Goal: Subscribe to service/newsletter

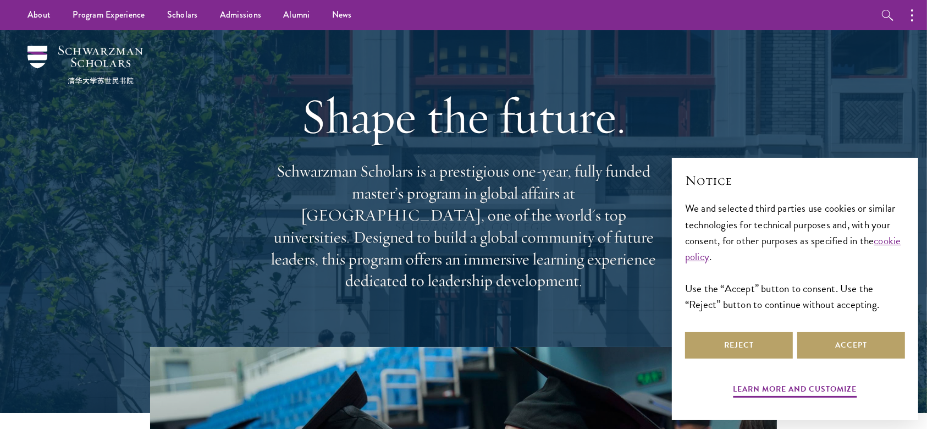
click at [796, 74] on div "Shape the future. Schwarzman Scholars is a prestigious one-year, fully funded m…" at bounding box center [464, 188] width 792 height 317
click at [849, 345] on button "Accept" at bounding box center [851, 345] width 108 height 26
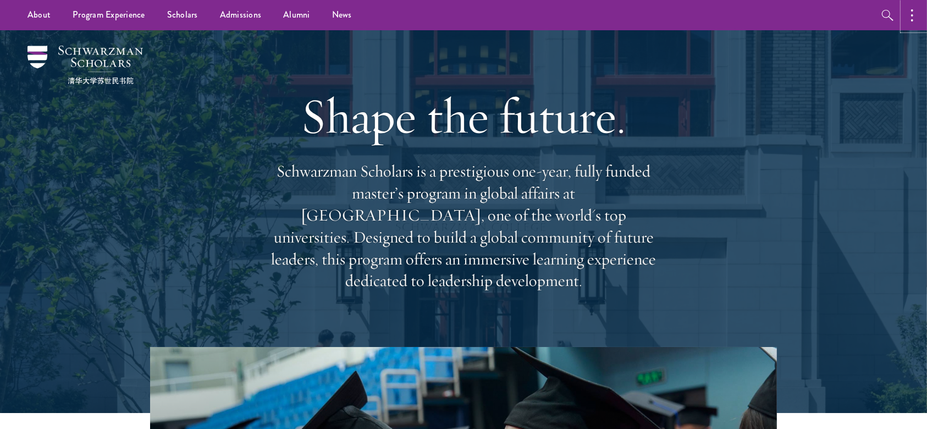
click at [911, 3] on button "button" at bounding box center [915, 15] width 24 height 30
click at [804, 8] on button "button" at bounding box center [796, 15] width 24 height 30
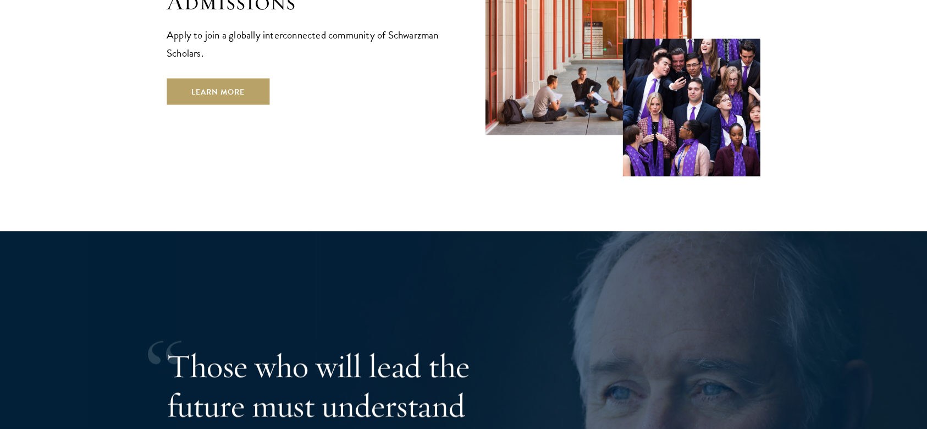
scroll to position [1916, 0]
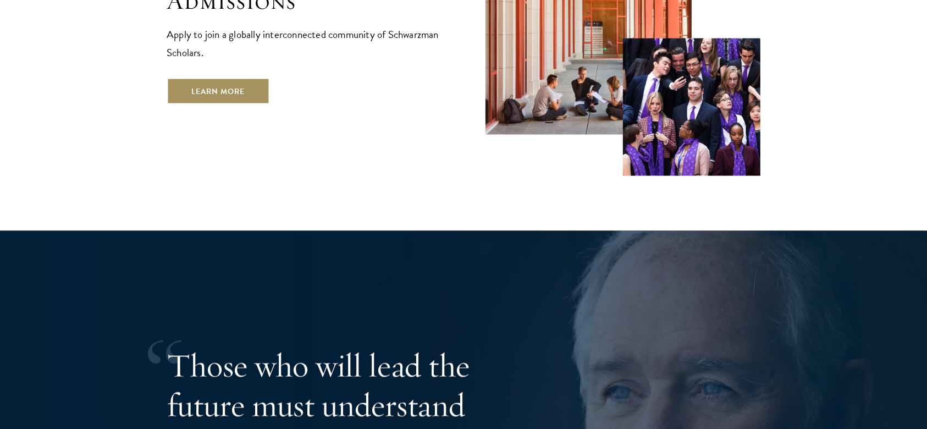
drag, startPoint x: 695, startPoint y: 97, endPoint x: 228, endPoint y: 23, distance: 473.6
click at [228, 78] on link "Learn More" at bounding box center [218, 91] width 103 height 26
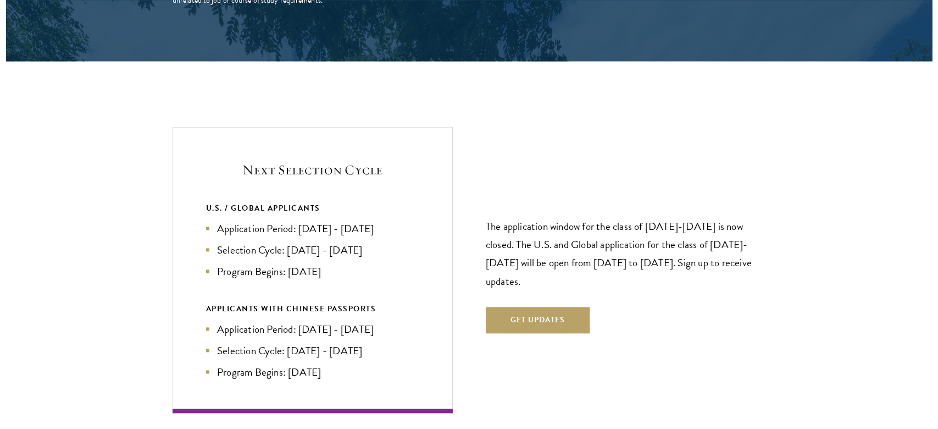
scroll to position [2260, 0]
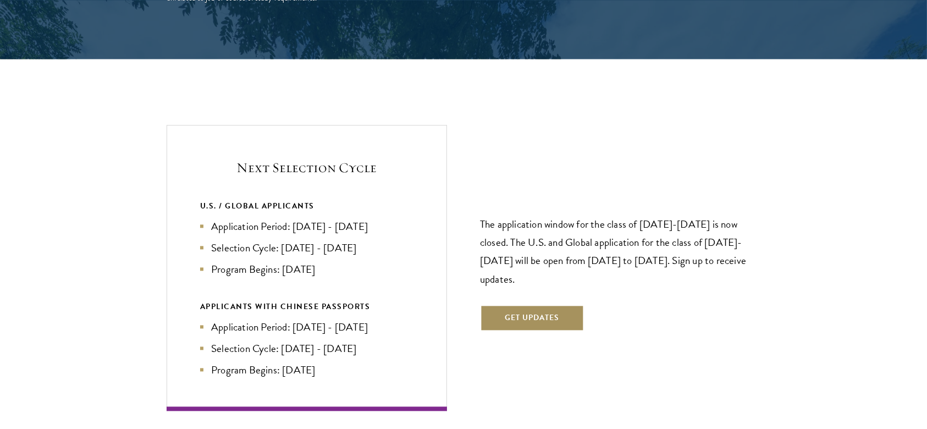
click at [533, 305] on button "Get Updates" at bounding box center [532, 318] width 104 height 26
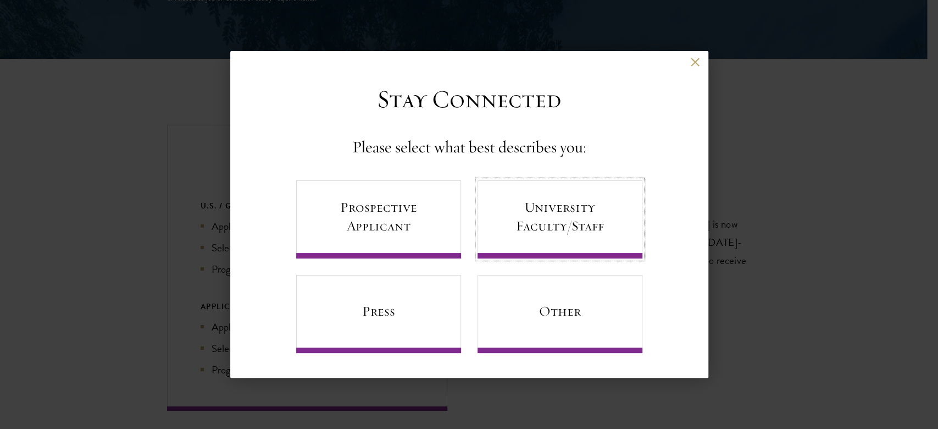
click at [578, 191] on link "University Faculty/Staff" at bounding box center [560, 219] width 165 height 78
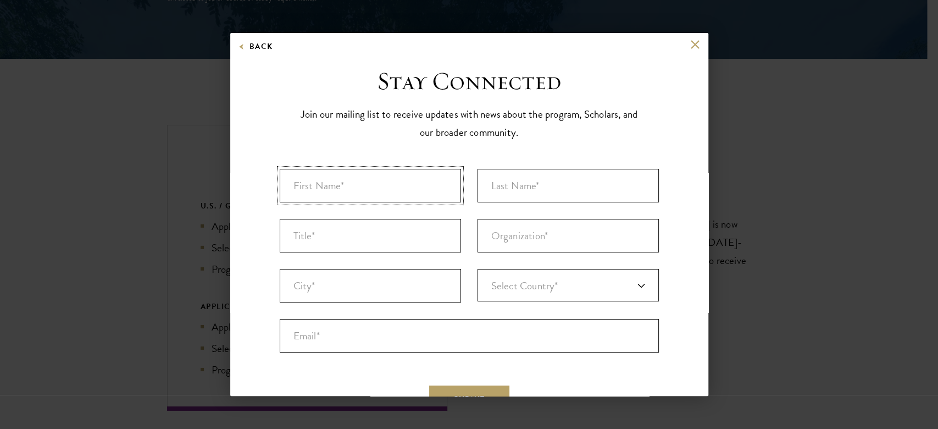
click at [380, 189] on input "First Name* *" at bounding box center [370, 186] width 181 height 34
type input "Mursal"
type input "abdihakim"
type input "Galkio"
type input "[GEOGRAPHIC_DATA]"
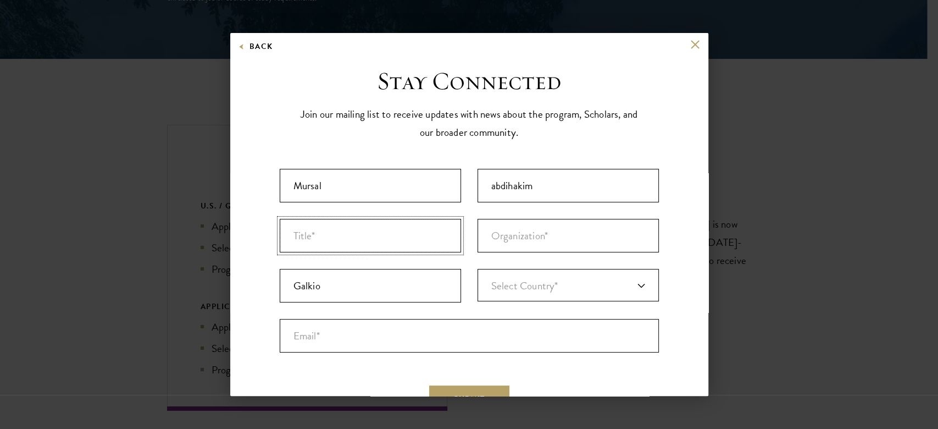
click at [392, 233] on input "Title *" at bounding box center [370, 236] width 181 height 34
type input "Student"
click at [550, 241] on input "Organization *" at bounding box center [568, 236] width 181 height 34
click at [567, 280] on link "Select Country*" at bounding box center [568, 285] width 181 height 32
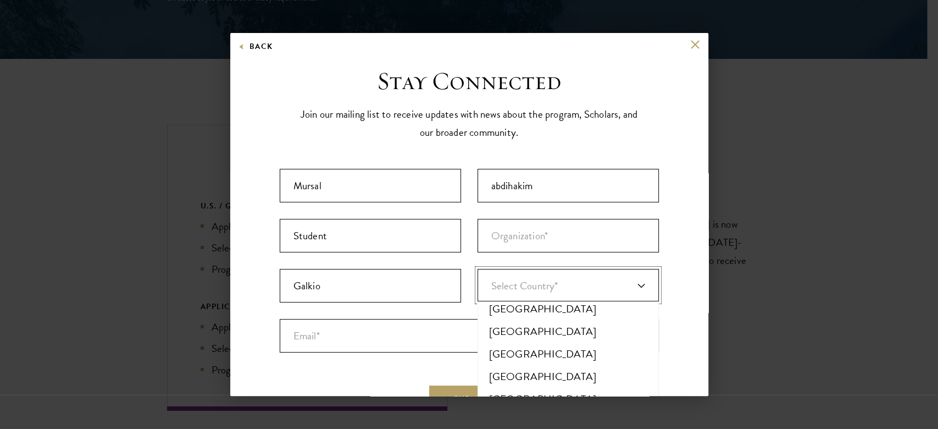
scroll to position [4548, 0]
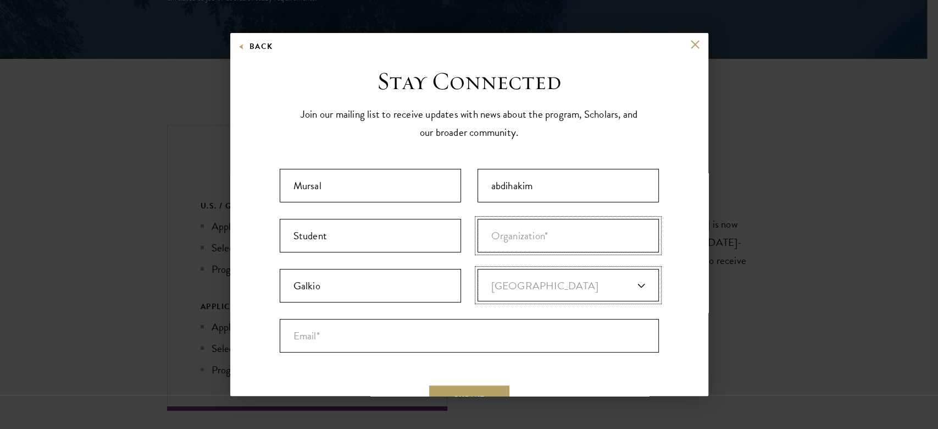
click at [513, 240] on input "Organization *" at bounding box center [568, 236] width 181 height 34
click at [392, 340] on input "Email* *" at bounding box center [469, 336] width 379 height 34
click at [679, 38] on div "Back Stay Connected Please select what best describes you: Prospective Applican…" at bounding box center [469, 214] width 478 height 363
click at [691, 48] on button at bounding box center [695, 44] width 9 height 9
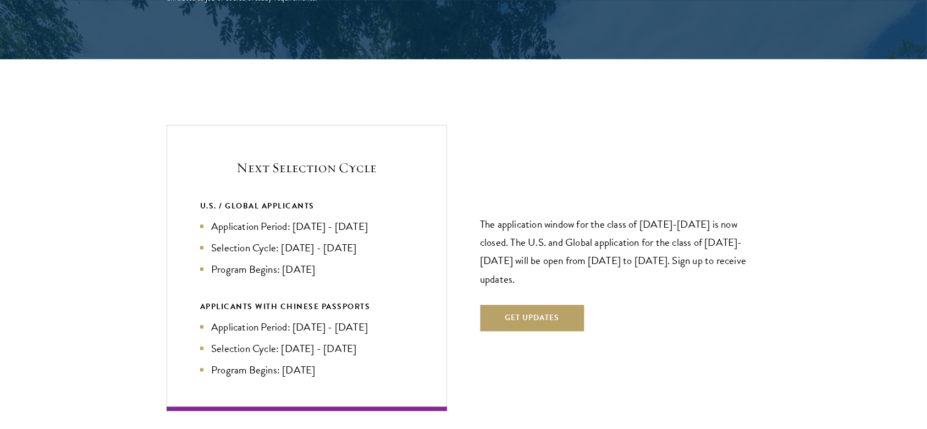
click at [522, 311] on div "The application window for the class of 2026-2027 is now closed. The U.S. and G…" at bounding box center [620, 268] width 280 height 192
click at [528, 305] on button "Get Updates" at bounding box center [532, 318] width 104 height 26
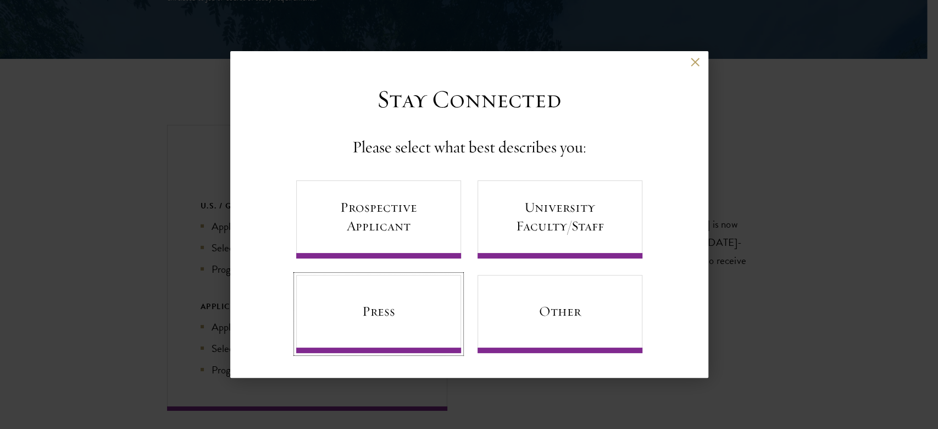
click at [427, 302] on link "Press" at bounding box center [378, 314] width 165 height 78
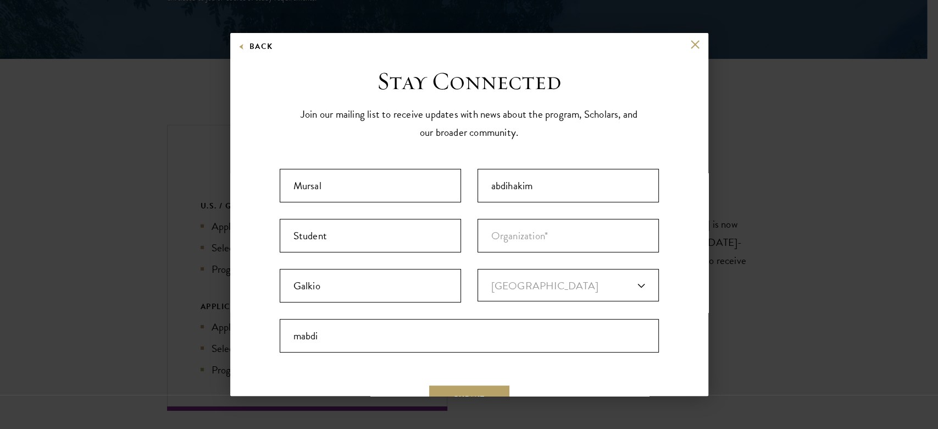
scroll to position [65, 0]
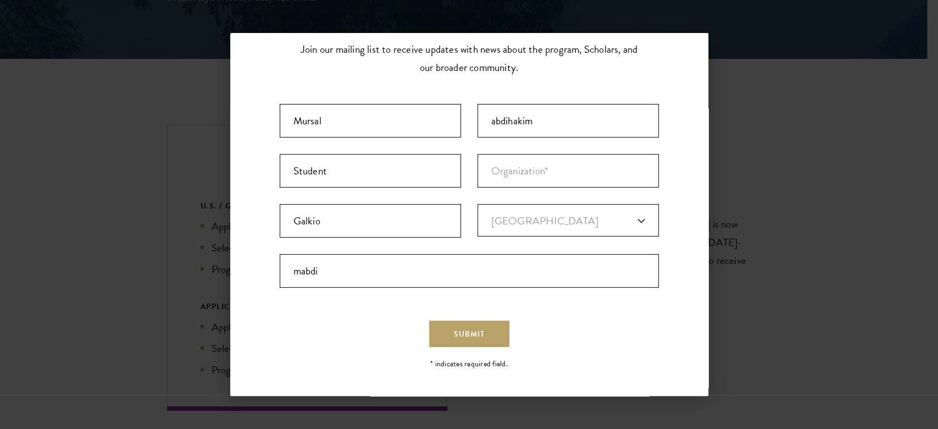
click at [726, 78] on div "Back Stay Connected Please select what best describes you: Prospective Applican…" at bounding box center [469, 214] width 938 height 363
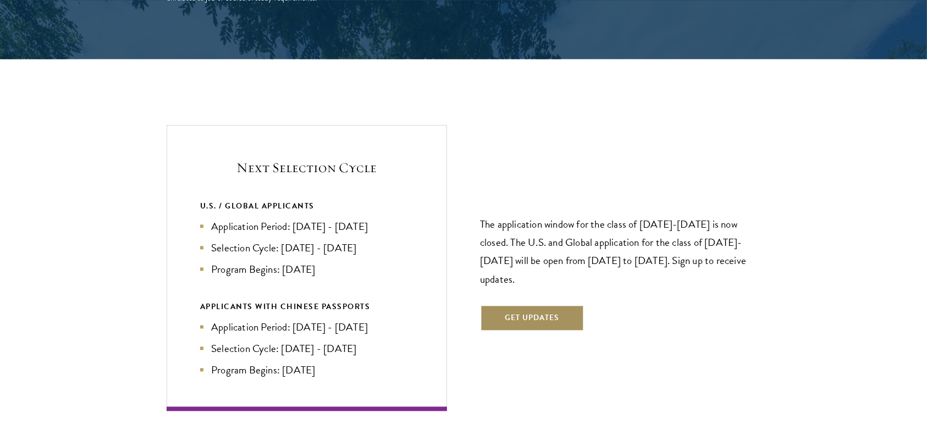
click at [539, 305] on button "Get Updates" at bounding box center [532, 318] width 104 height 26
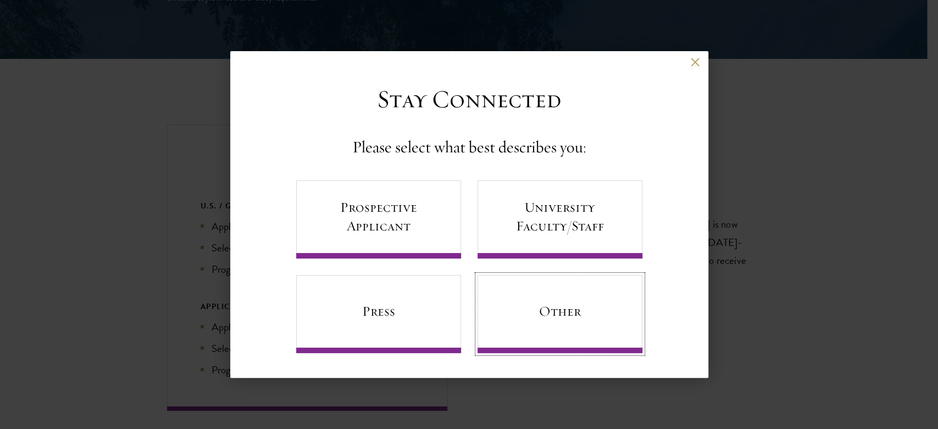
click at [610, 307] on link "Other" at bounding box center [560, 314] width 165 height 78
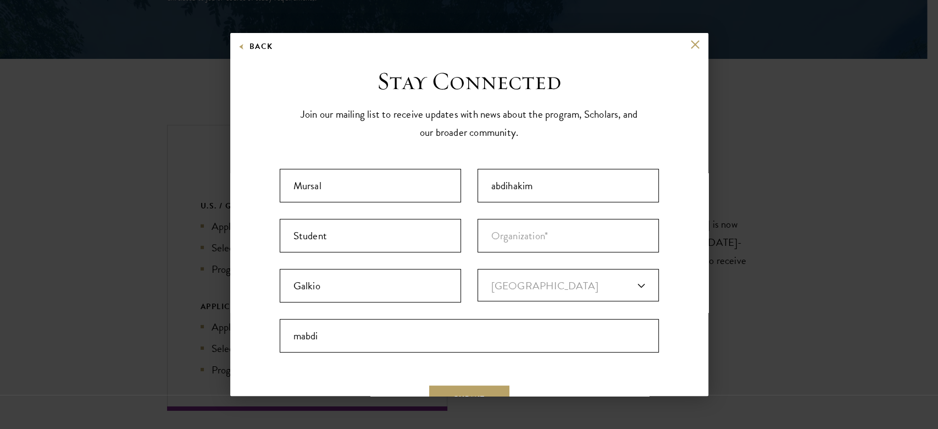
click at [873, 152] on div "Back Stay Connected Please select what best describes you: Prospective Applican…" at bounding box center [469, 214] width 938 height 363
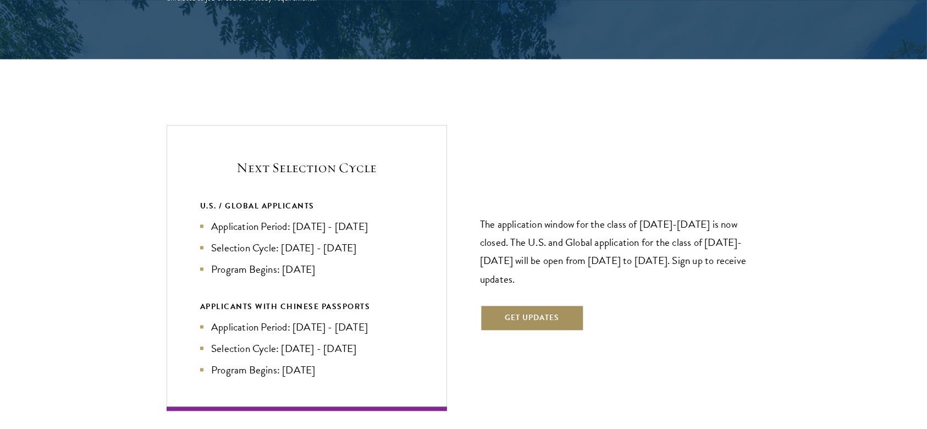
click at [550, 305] on button "Get Updates" at bounding box center [532, 318] width 104 height 26
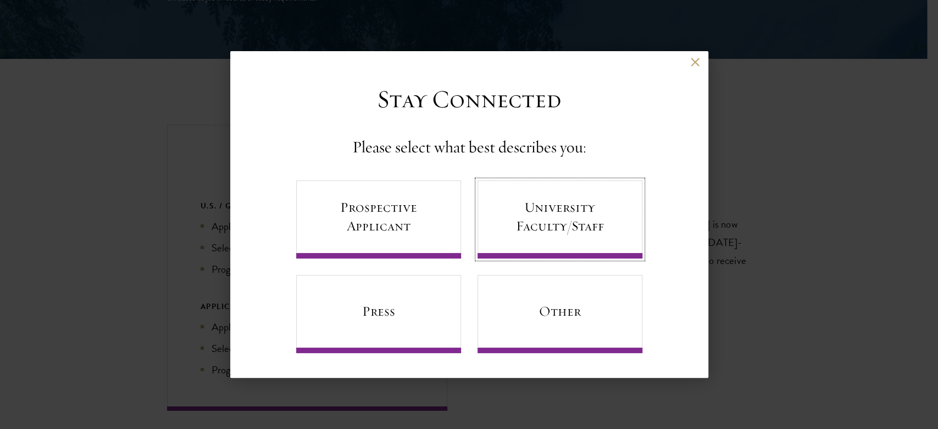
click at [565, 215] on link "University Faculty/Staff" at bounding box center [560, 219] width 165 height 78
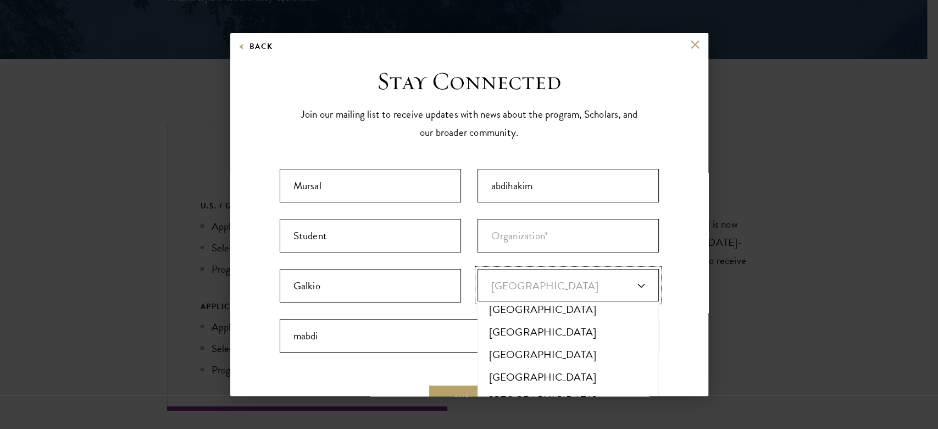
click at [516, 284] on span "[GEOGRAPHIC_DATA]" at bounding box center [544, 286] width 107 height 16
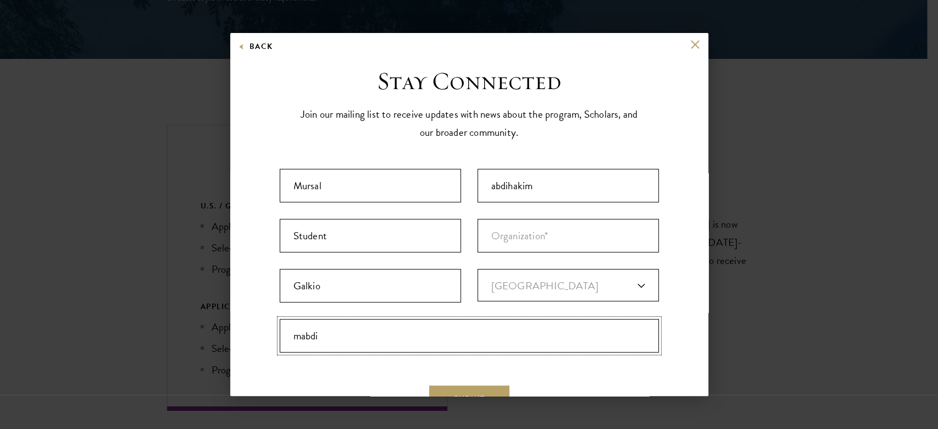
click at [416, 334] on input "mabdi" at bounding box center [469, 336] width 379 height 34
click at [416, 334] on input "h" at bounding box center [469, 336] width 379 height 34
type input "h"
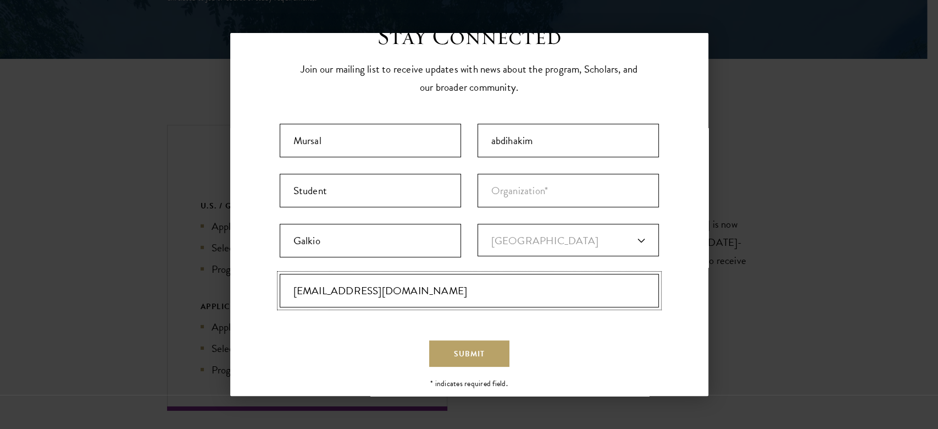
scroll to position [55, 0]
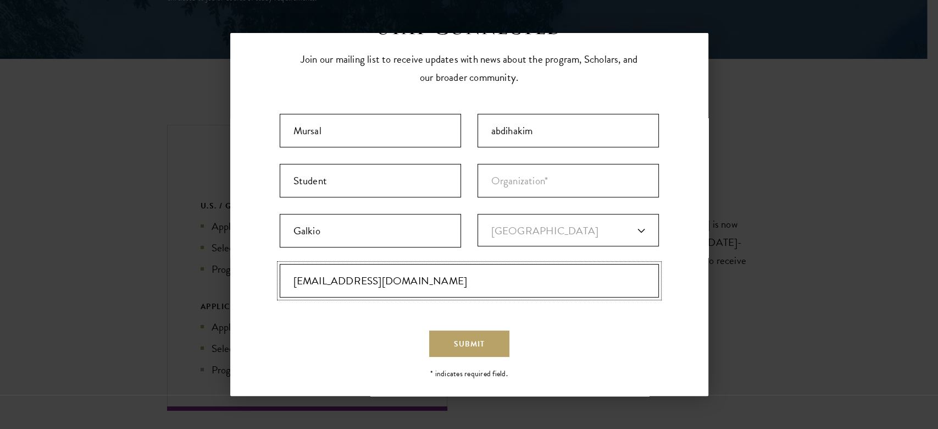
type input "mabdihaki656@gmail.com"
click at [468, 345] on span "Submit" at bounding box center [469, 344] width 31 height 12
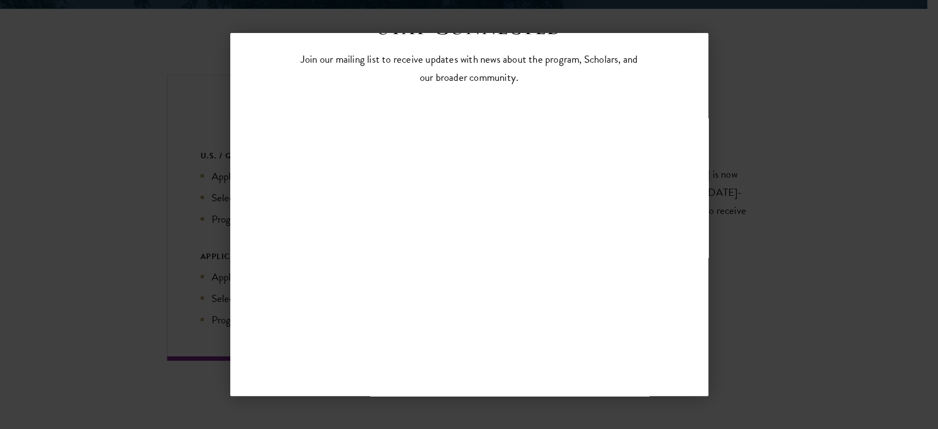
scroll to position [0, 0]
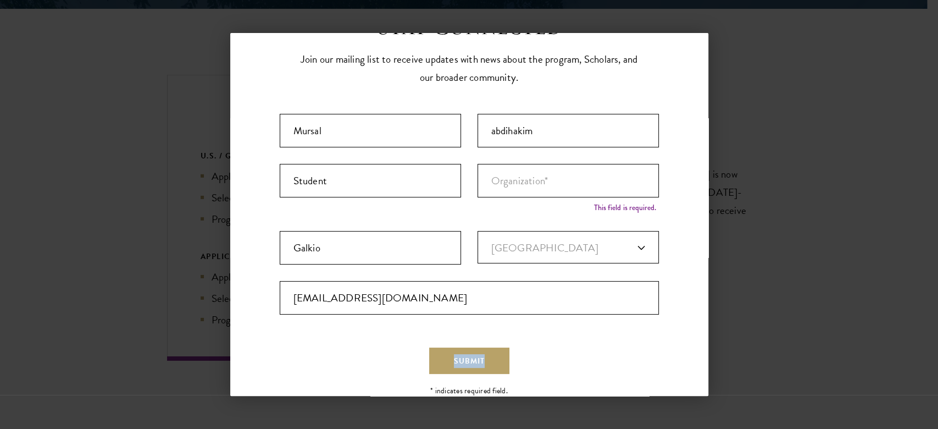
click at [461, 340] on form "First Name* * Mursal 6 of 40 max characters Last Name* * abdihakim 9 of 80 max …" at bounding box center [469, 240] width 379 height 268
click at [573, 176] on input "Organization *" at bounding box center [568, 181] width 181 height 34
type input "S"
type input "Zamzam University"
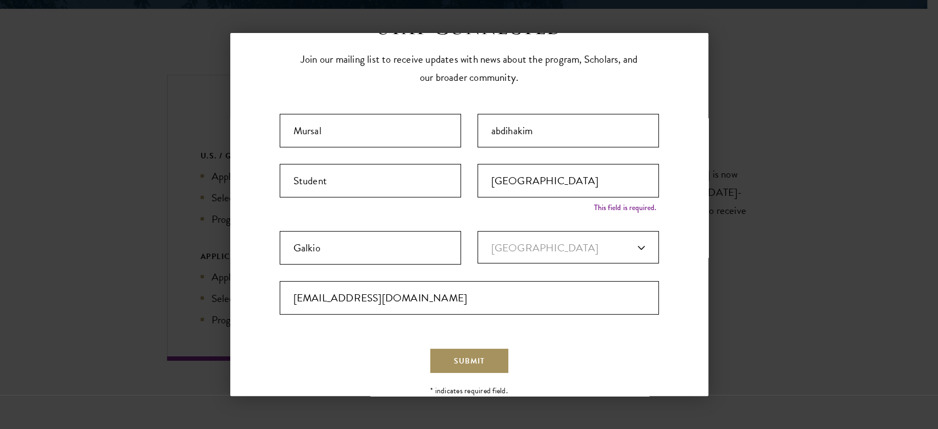
click at [461, 359] on span "Submit" at bounding box center [469, 361] width 31 height 12
click at [491, 366] on button "Submit" at bounding box center [469, 360] width 80 height 26
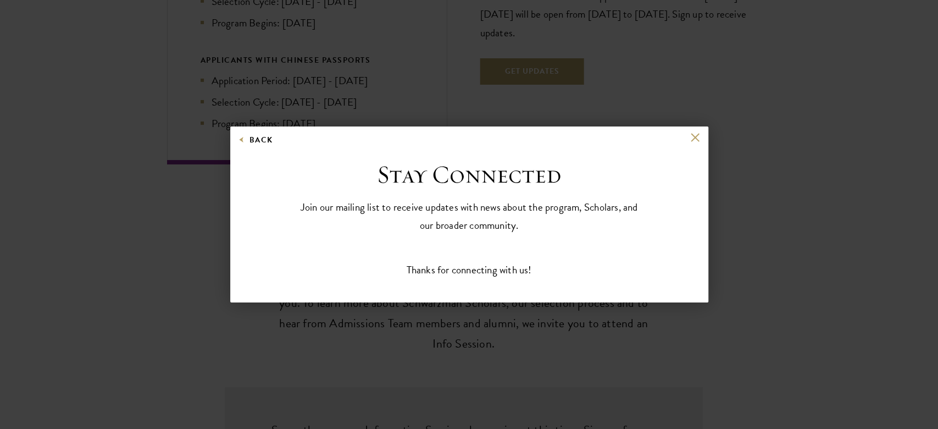
click at [463, 259] on div "Stay Connected Join our mailing list to receive updates with news about the pro…" at bounding box center [469, 218] width 379 height 119
click at [695, 139] on button at bounding box center [695, 137] width 9 height 9
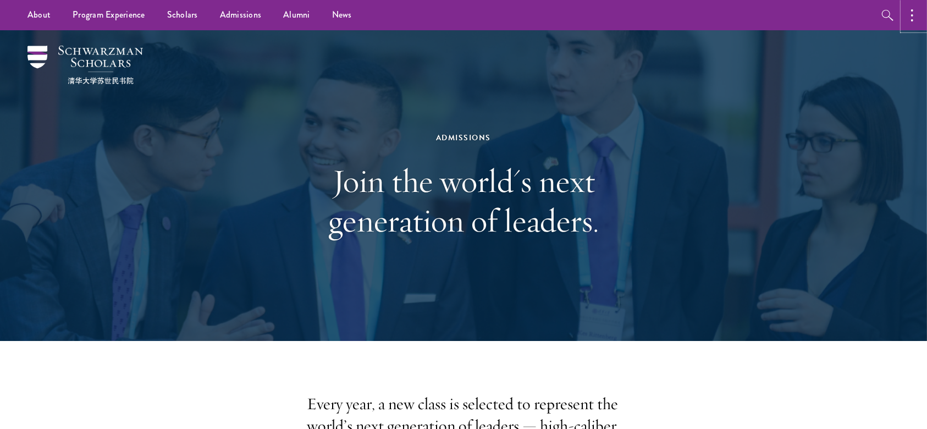
click at [909, 12] on button "button" at bounding box center [915, 15] width 24 height 30
click at [91, 59] on img at bounding box center [84, 65] width 115 height 38
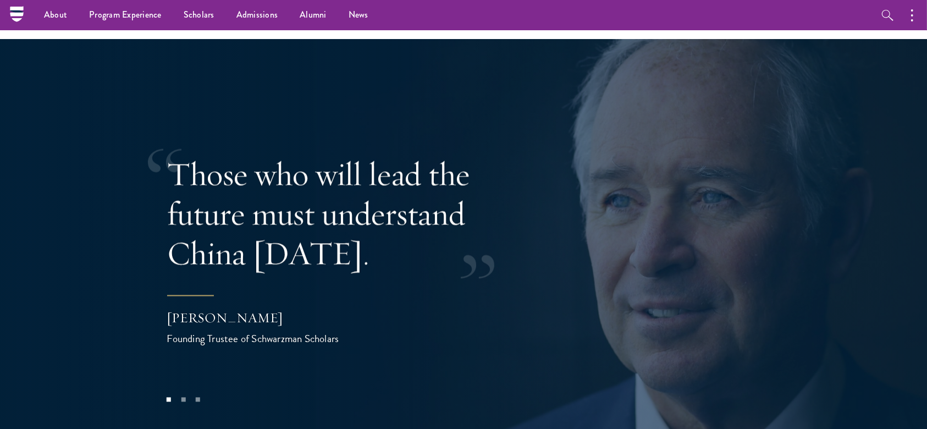
scroll to position [2067, 0]
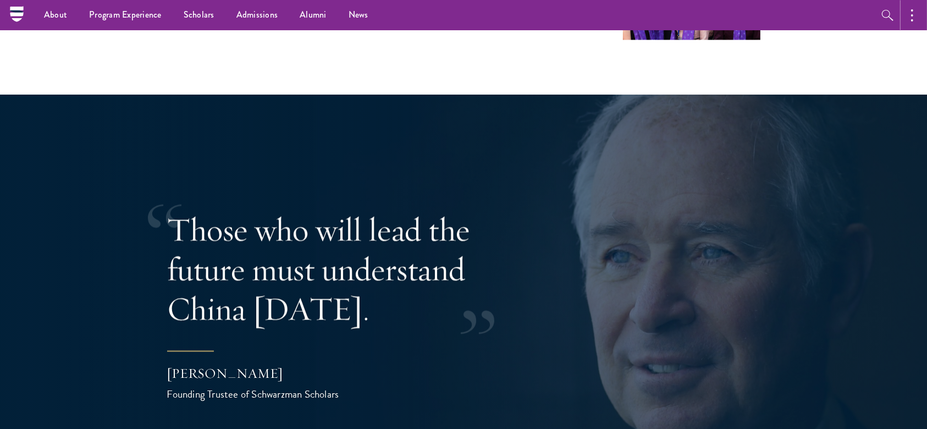
click at [920, 21] on button "button" at bounding box center [915, 15] width 24 height 30
click at [796, 12] on button "button" at bounding box center [796, 15] width 24 height 30
click at [901, 7] on button "button" at bounding box center [887, 15] width 30 height 30
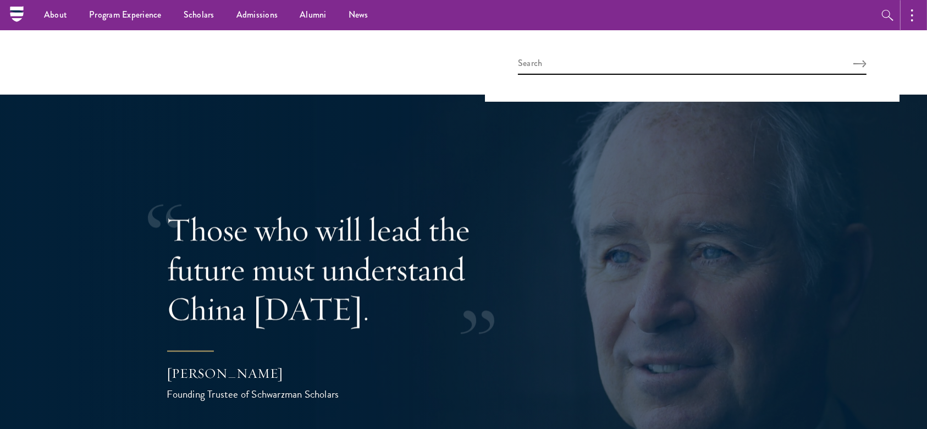
click at [913, 7] on button "button" at bounding box center [915, 15] width 24 height 30
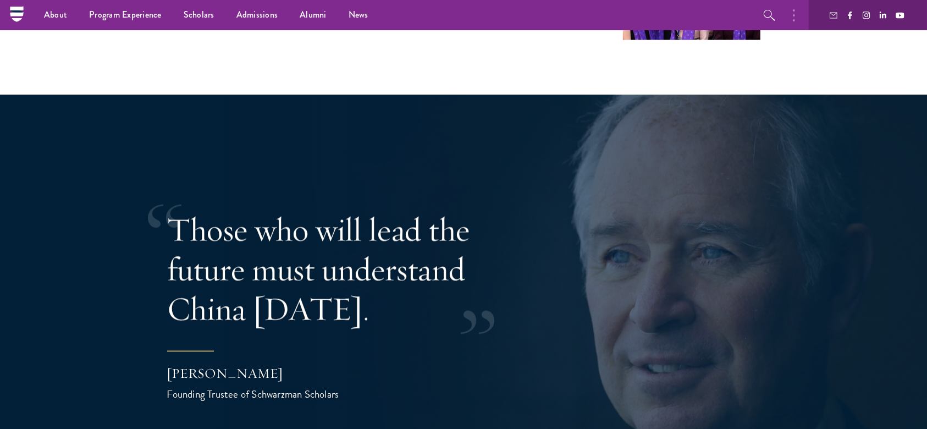
click at [593, 293] on blockquote "Those who will lead the future must understand China today. Stephen A. Schwarzm…" at bounding box center [389, 306] width 445 height 192
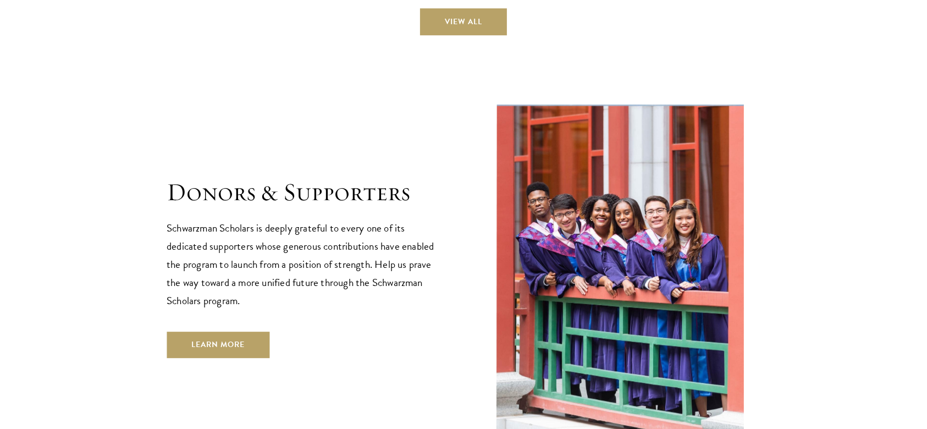
scroll to position [3028, 0]
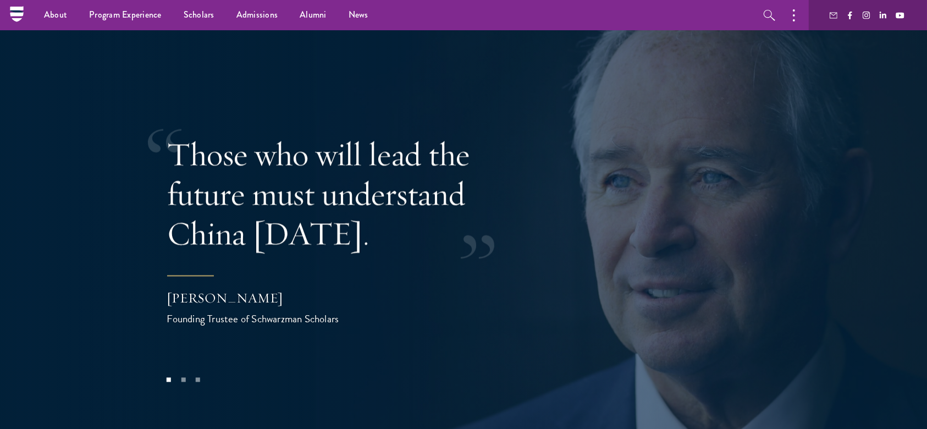
click at [644, 106] on div "Those who will lead the future must understand China today. Stephen A. Schwarzm…" at bounding box center [464, 230] width 594 height 312
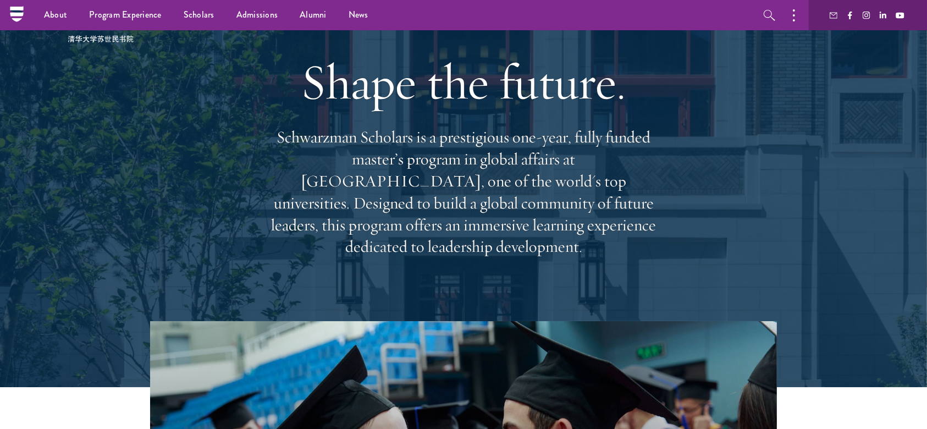
scroll to position [18, 0]
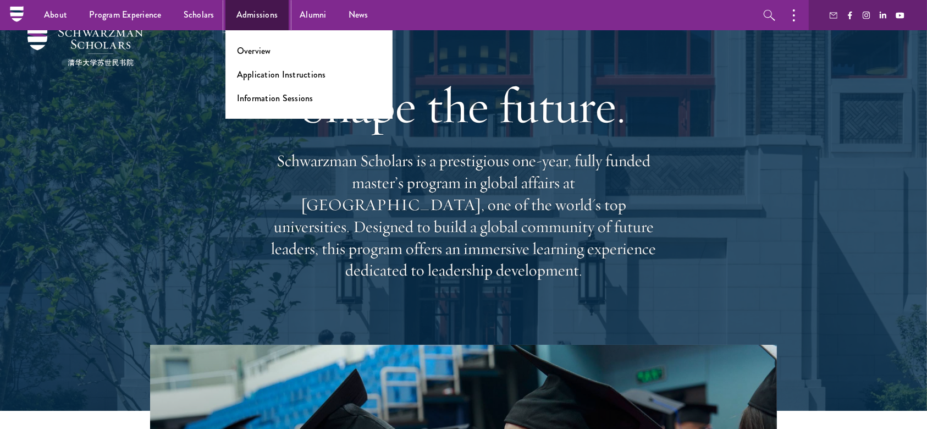
click at [272, 15] on link "Admissions" at bounding box center [257, 15] width 64 height 30
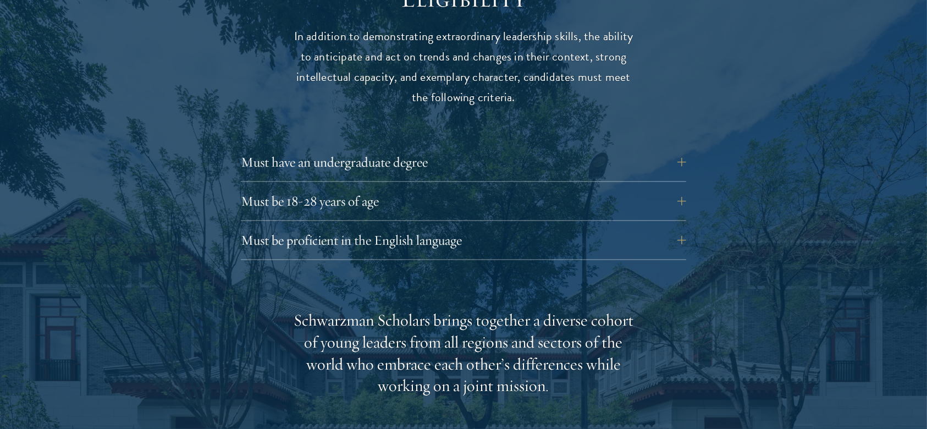
scroll to position [1486, 0]
click at [646, 148] on button "Must have an undergraduate degree" at bounding box center [463, 161] width 445 height 26
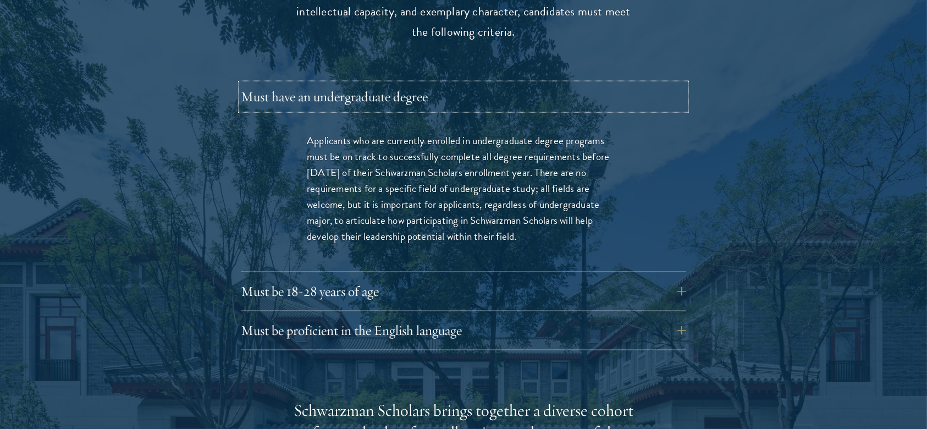
scroll to position [1553, 0]
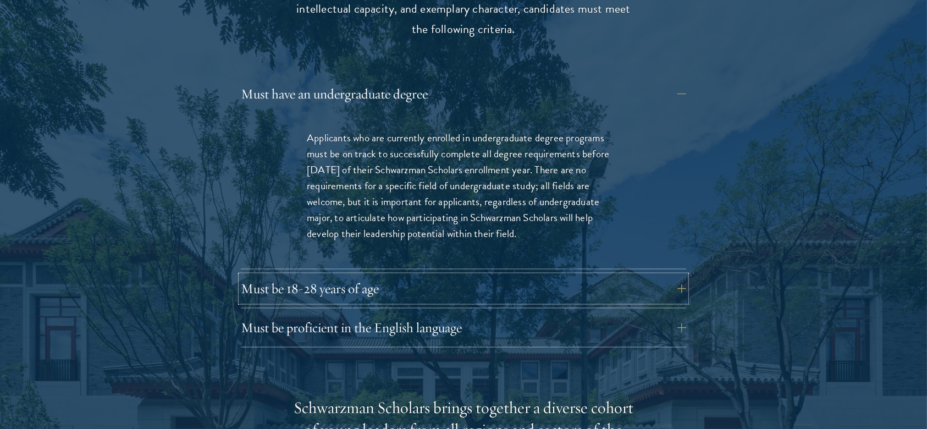
click at [410, 275] on button "Must be 18-28 years of age" at bounding box center [463, 288] width 445 height 26
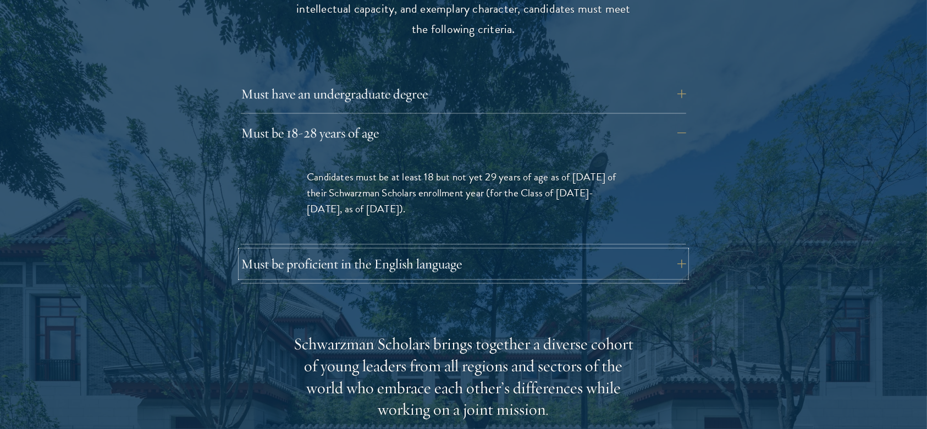
click at [455, 251] on button "Must be proficient in the English language" at bounding box center [463, 264] width 445 height 26
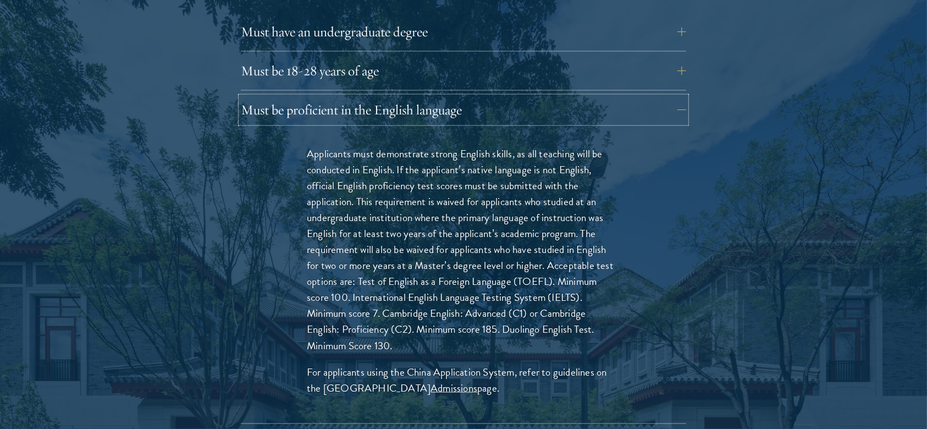
scroll to position [1616, 0]
drag, startPoint x: 466, startPoint y: 264, endPoint x: 321, endPoint y: 153, distance: 182.3
click at [321, 153] on p "Applicants must demonstrate strong English skills, as all teaching will be cond…" at bounding box center [463, 249] width 313 height 208
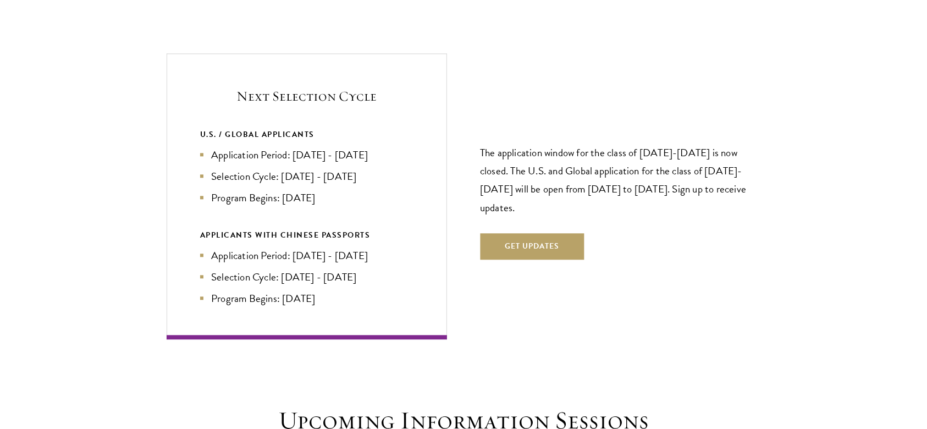
scroll to position [2626, 0]
click at [512, 233] on button "Get Updates" at bounding box center [532, 246] width 104 height 26
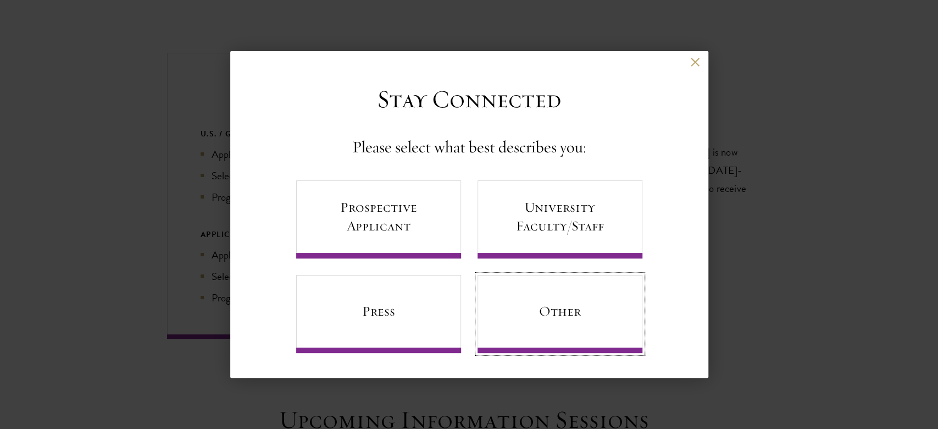
click at [573, 314] on link "Other" at bounding box center [560, 314] width 165 height 78
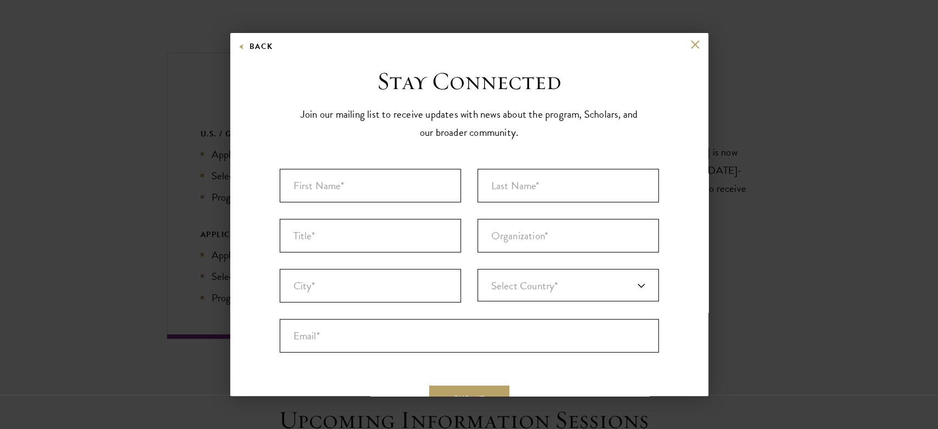
click at [690, 42] on div "Back" at bounding box center [469, 53] width 478 height 26
click at [691, 46] on button at bounding box center [695, 44] width 9 height 9
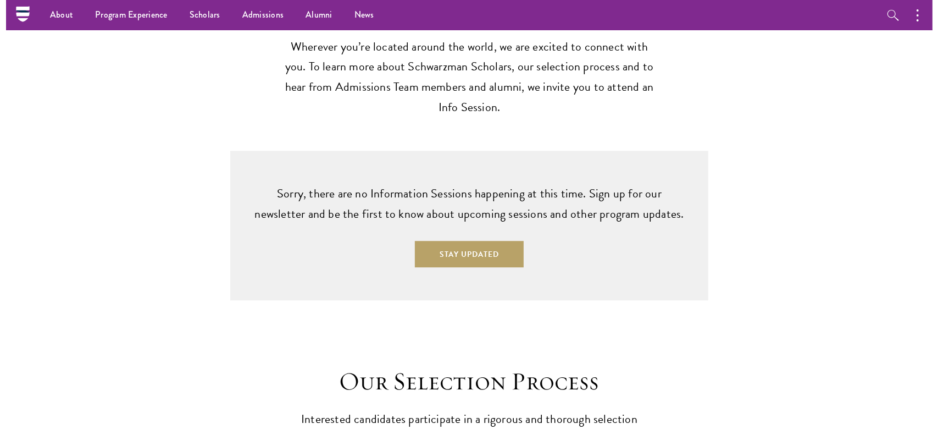
scroll to position [3034, 0]
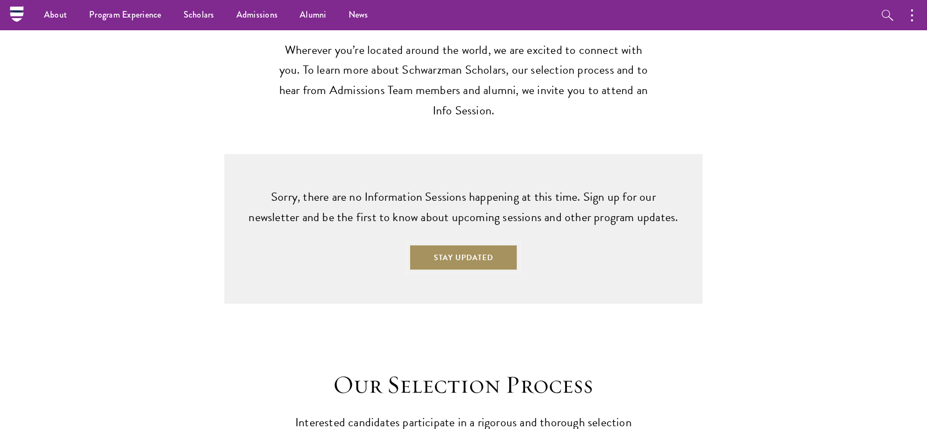
click at [455, 244] on button "Stay Updated" at bounding box center [463, 257] width 109 height 26
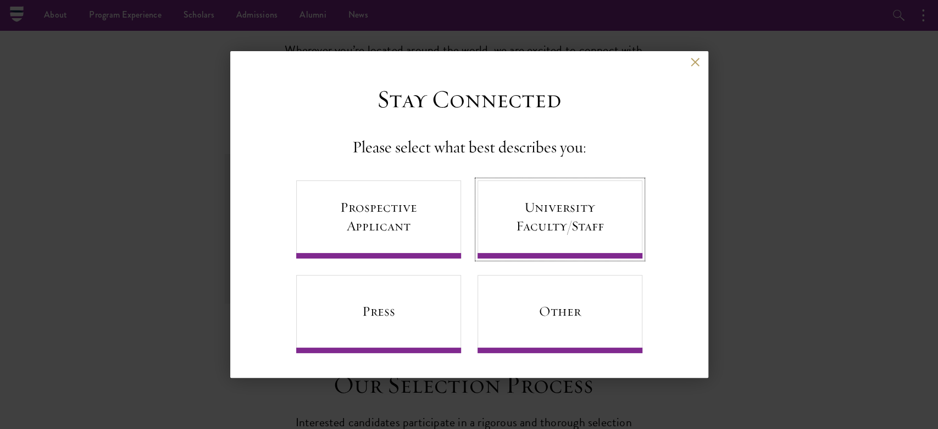
click at [585, 228] on link "University Faculty/Staff" at bounding box center [560, 219] width 165 height 78
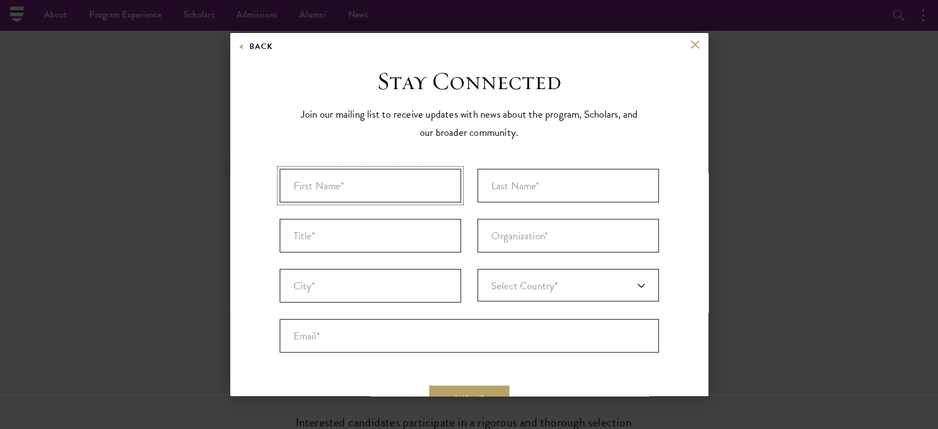
click at [397, 196] on input "First Name* *" at bounding box center [370, 186] width 181 height 34
type input "Mursal"
type input "abdihakim"
type input "Galkio"
type input "[GEOGRAPHIC_DATA]"
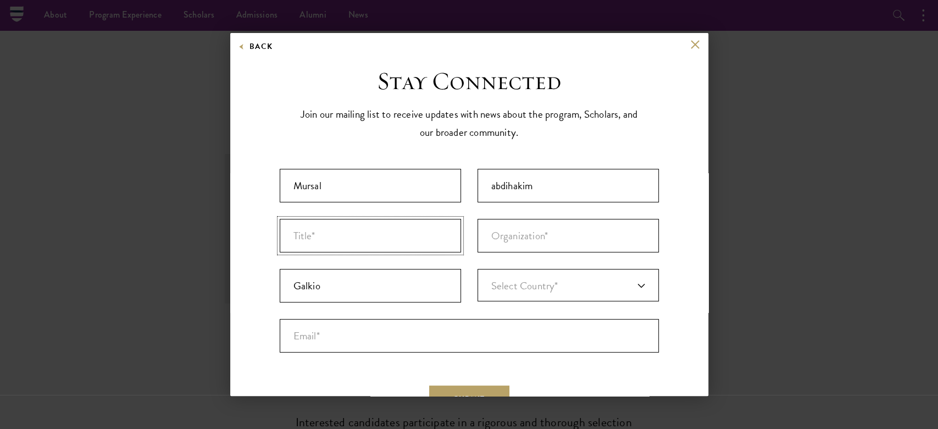
click at [374, 234] on input "Title *" at bounding box center [370, 236] width 181 height 34
type input "Student"
click at [521, 244] on input "Organization *" at bounding box center [568, 236] width 181 height 34
type input "Zamzam University"
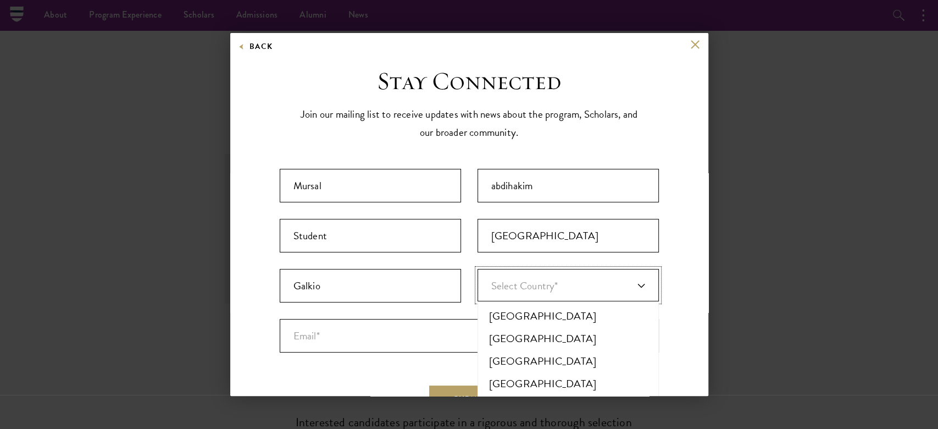
click at [558, 270] on link "Select Country*" at bounding box center [568, 285] width 181 height 32
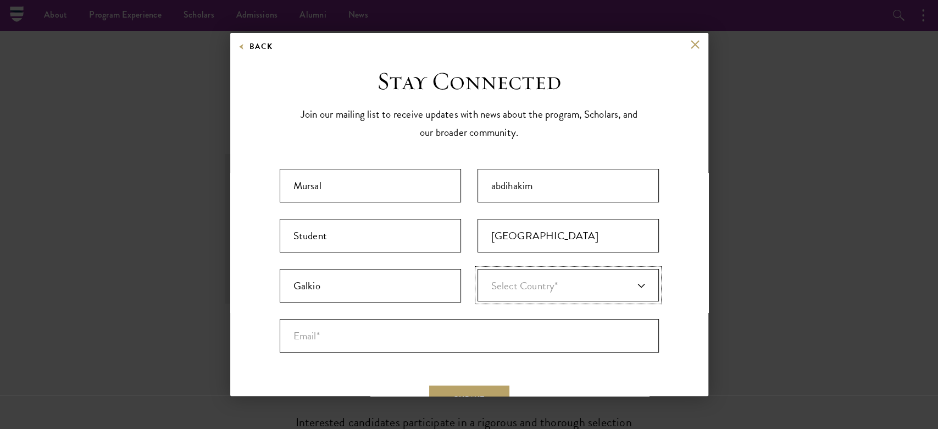
click at [558, 270] on link "Select Country*" at bounding box center [568, 285] width 181 height 32
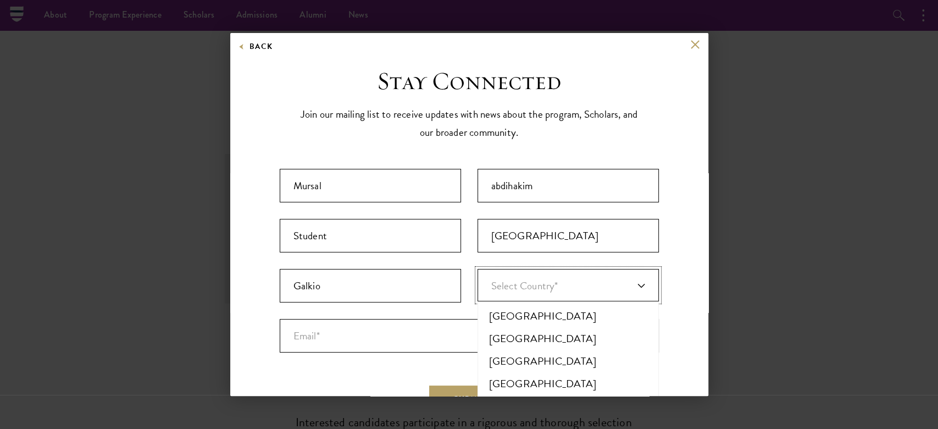
click at [554, 276] on link "Select Country*" at bounding box center [568, 285] width 181 height 32
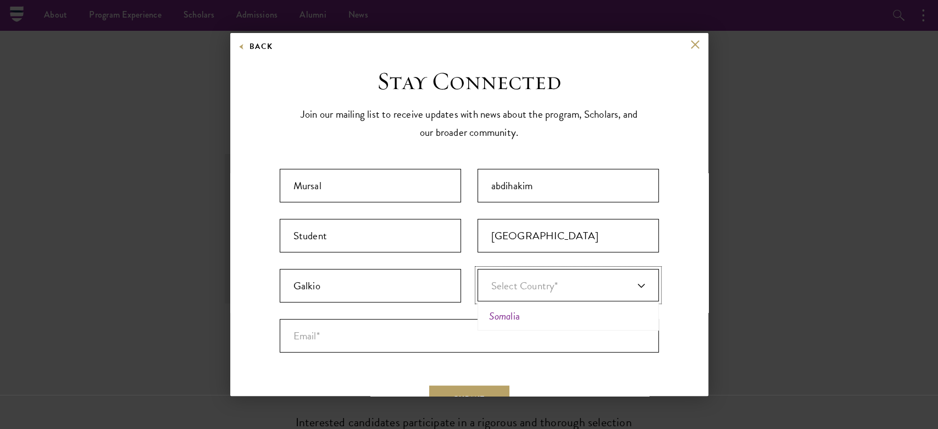
type input "Soma"
click at [514, 315] on li "Soma lia" at bounding box center [568, 316] width 175 height 23
click at [472, 330] on input "Email* *" at bounding box center [469, 336] width 379 height 34
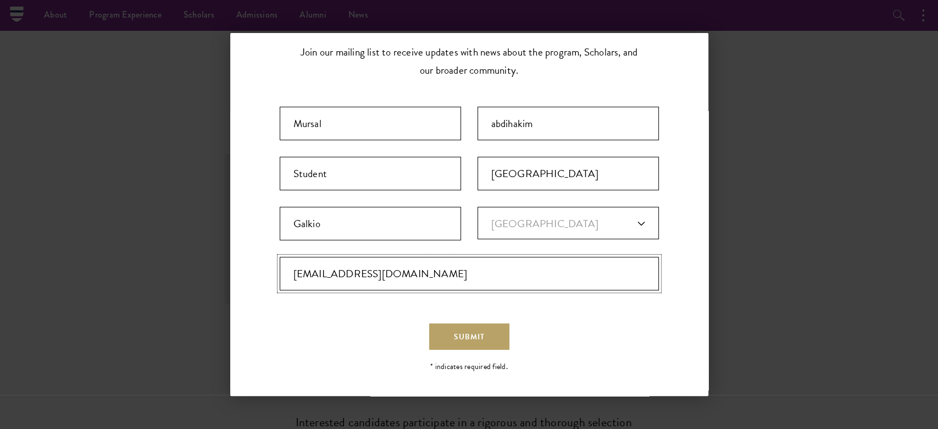
type input "mabdihaki656@gmail.com"
click at [471, 331] on span "Submit" at bounding box center [469, 337] width 31 height 12
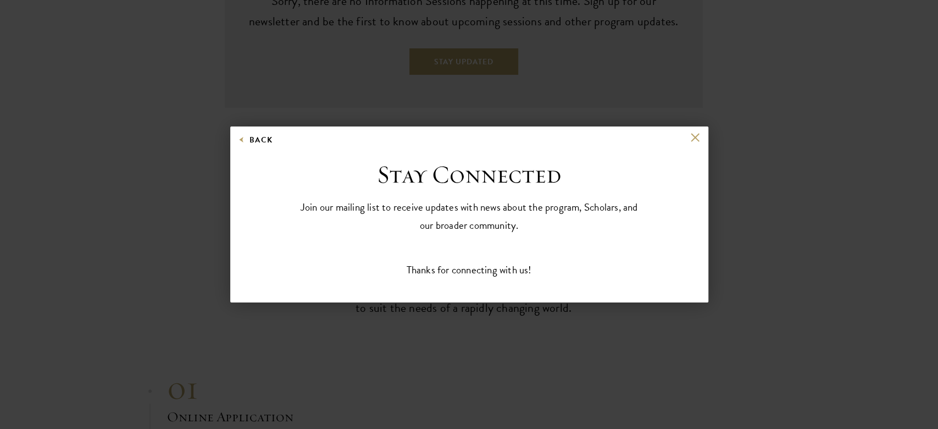
scroll to position [0, 0]
click at [695, 138] on button at bounding box center [695, 137] width 9 height 9
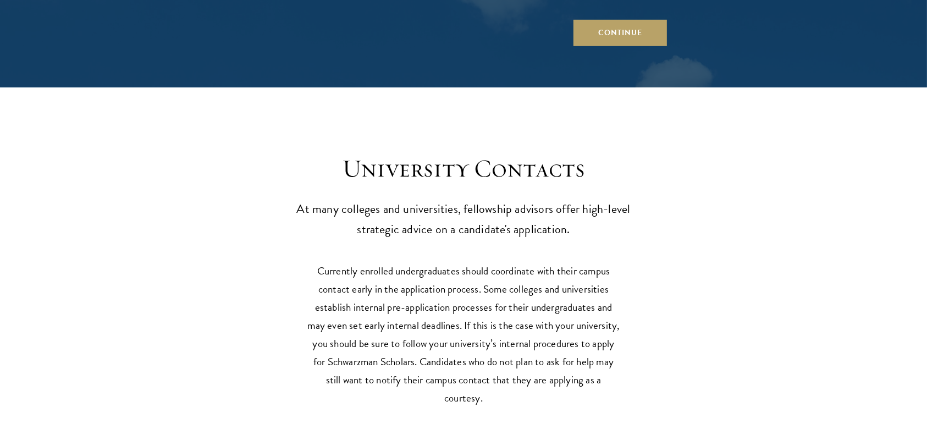
scroll to position [4895, 0]
